Goal: Navigation & Orientation: Find specific page/section

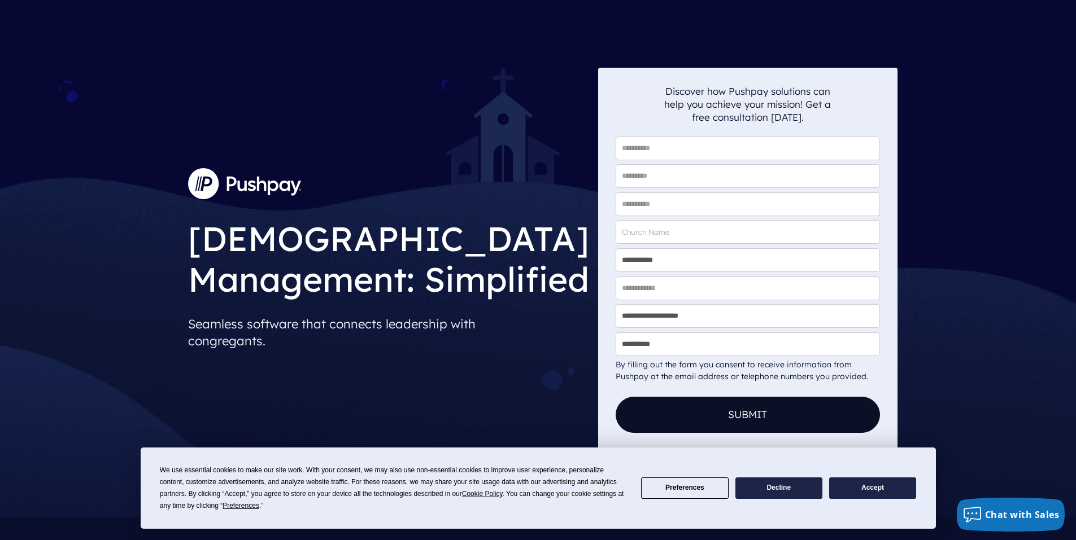
click at [864, 482] on button "Accept" at bounding box center [872, 489] width 87 height 22
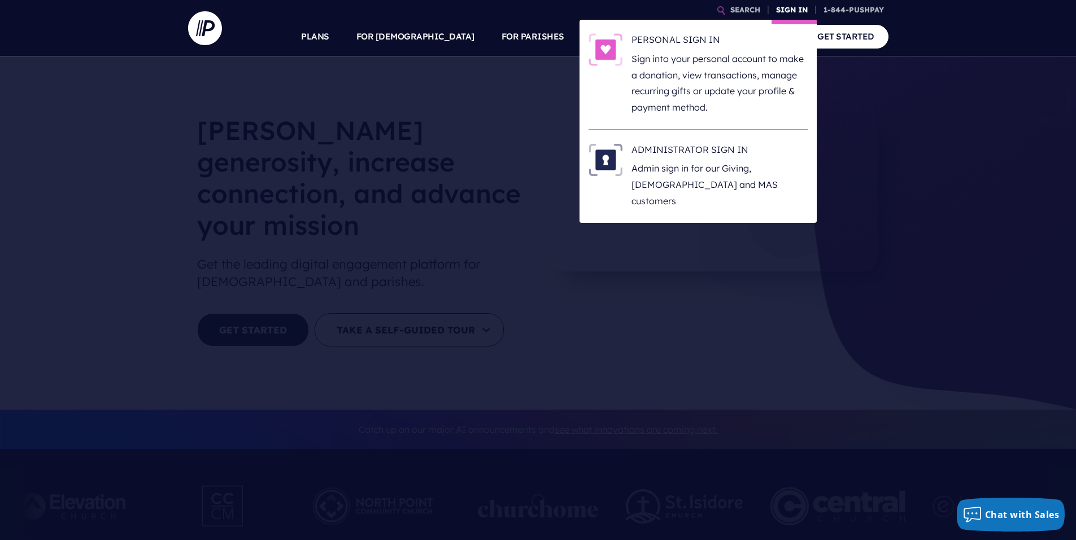
click at [791, 15] on link "SIGN IN" at bounding box center [791, 10] width 41 height 20
click at [666, 150] on h6 "ADMINISTRATOR SIGN IN" at bounding box center [719, 151] width 176 height 17
click at [792, 8] on link "SIGN IN" at bounding box center [791, 10] width 41 height 20
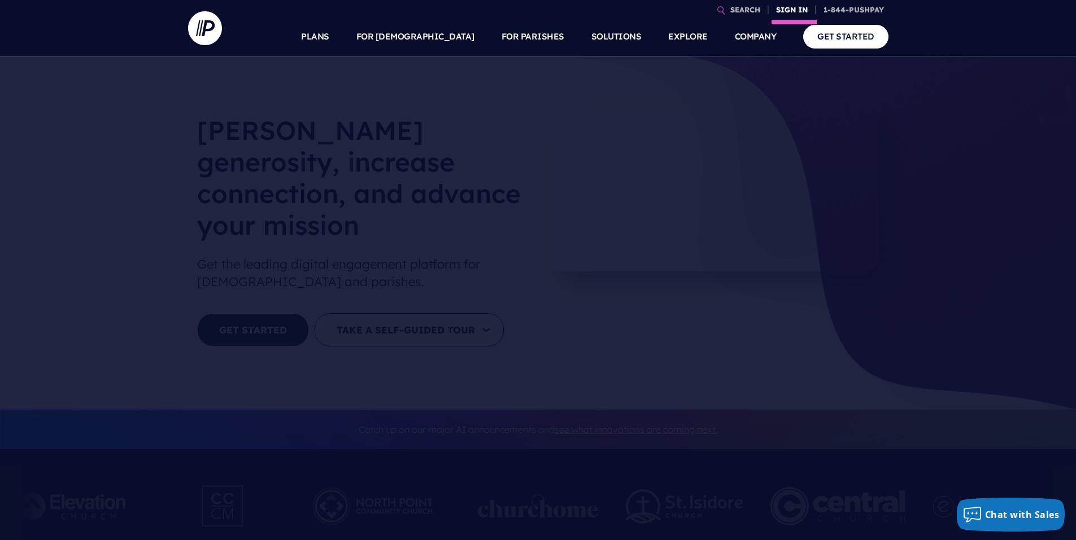
click at [800, 16] on link "SIGN IN" at bounding box center [791, 10] width 41 height 20
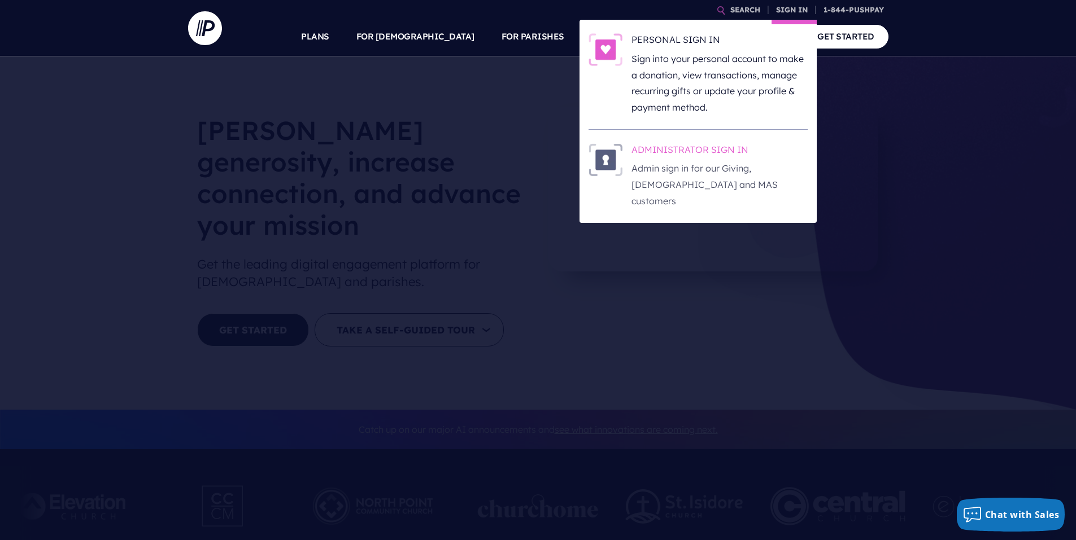
click at [685, 152] on h6 "ADMINISTRATOR SIGN IN" at bounding box center [719, 151] width 176 height 17
